Goal: Task Accomplishment & Management: Manage account settings

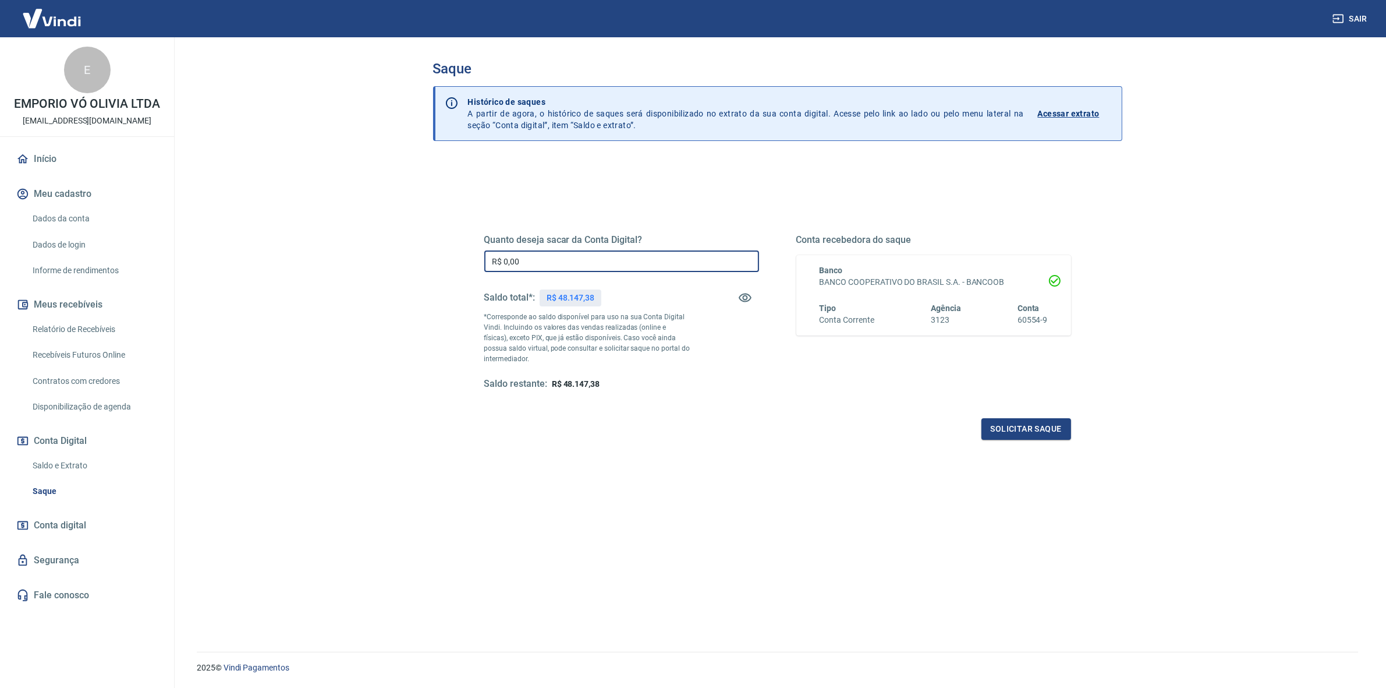
click at [572, 267] on input "R$ 0,00" at bounding box center [621, 261] width 275 height 22
type input "R$ 48.147,38"
click at [1020, 430] on button "Solicitar saque" at bounding box center [1027, 429] width 90 height 22
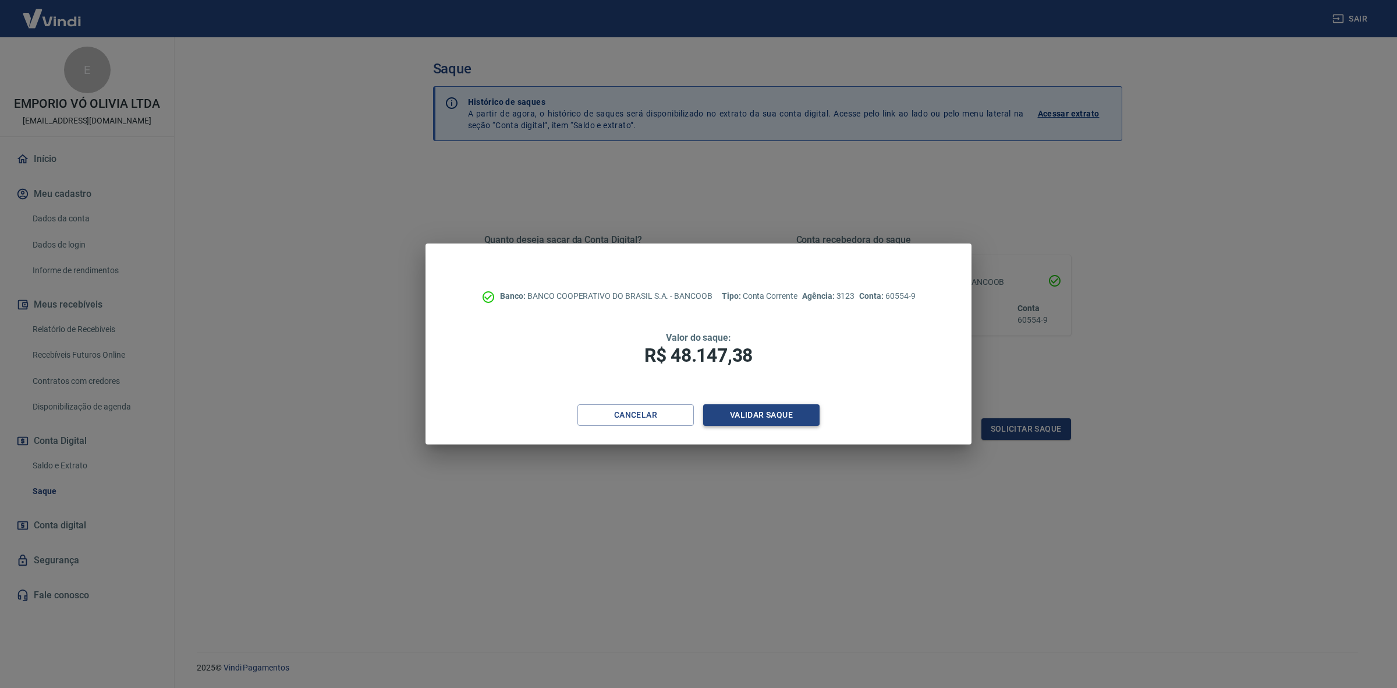
click at [749, 414] on button "Validar saque" at bounding box center [761, 415] width 116 height 22
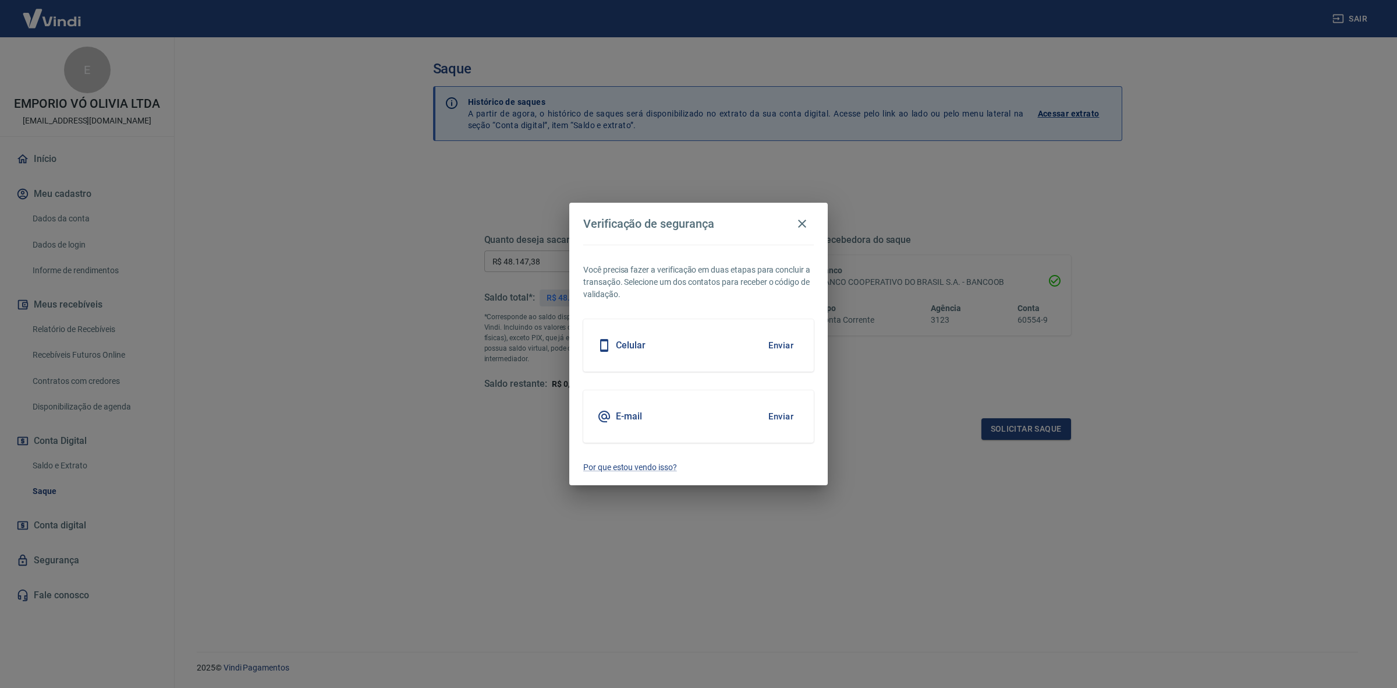
click at [785, 418] on button "Enviar" at bounding box center [781, 416] width 38 height 24
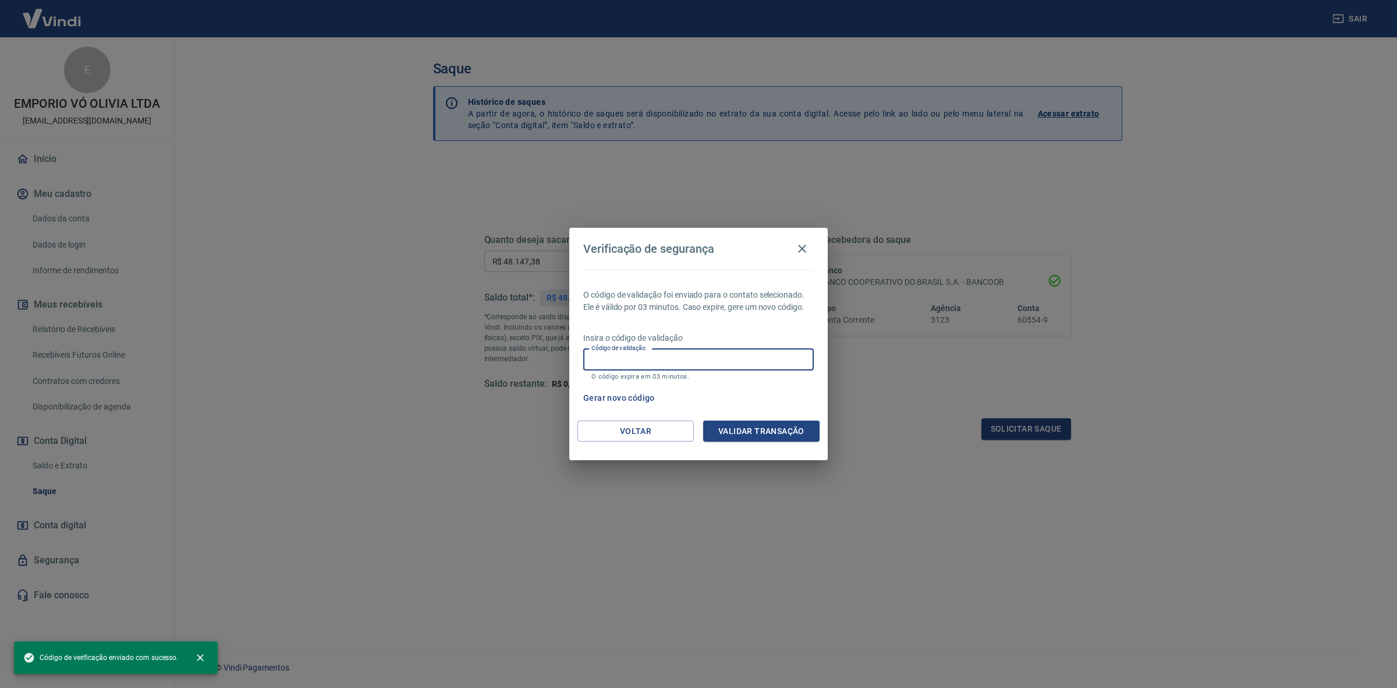
click at [738, 366] on input "Código de validação" at bounding box center [698, 360] width 231 height 22
paste input "163325"
type input "163325"
click at [798, 438] on button "Validar transação" at bounding box center [761, 431] width 116 height 22
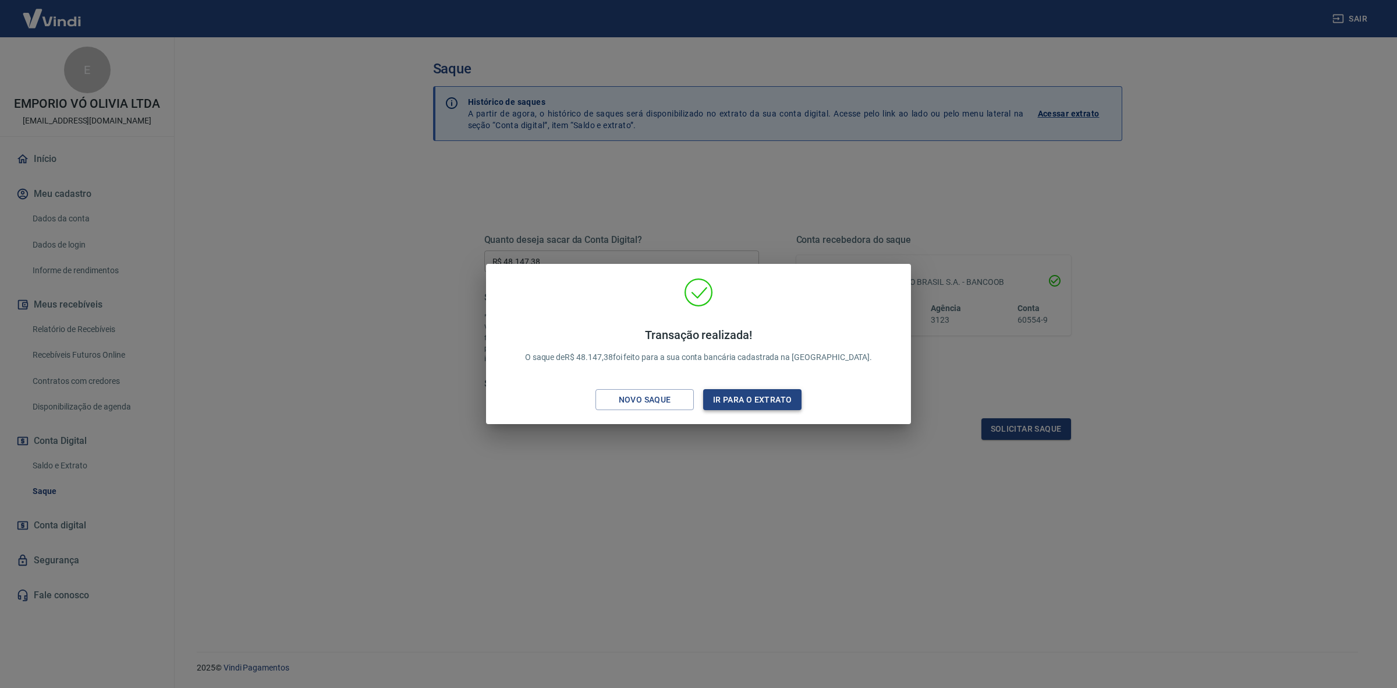
click at [748, 399] on button "Ir para o extrato" at bounding box center [752, 400] width 98 height 22
